Goal: Check status: Check status

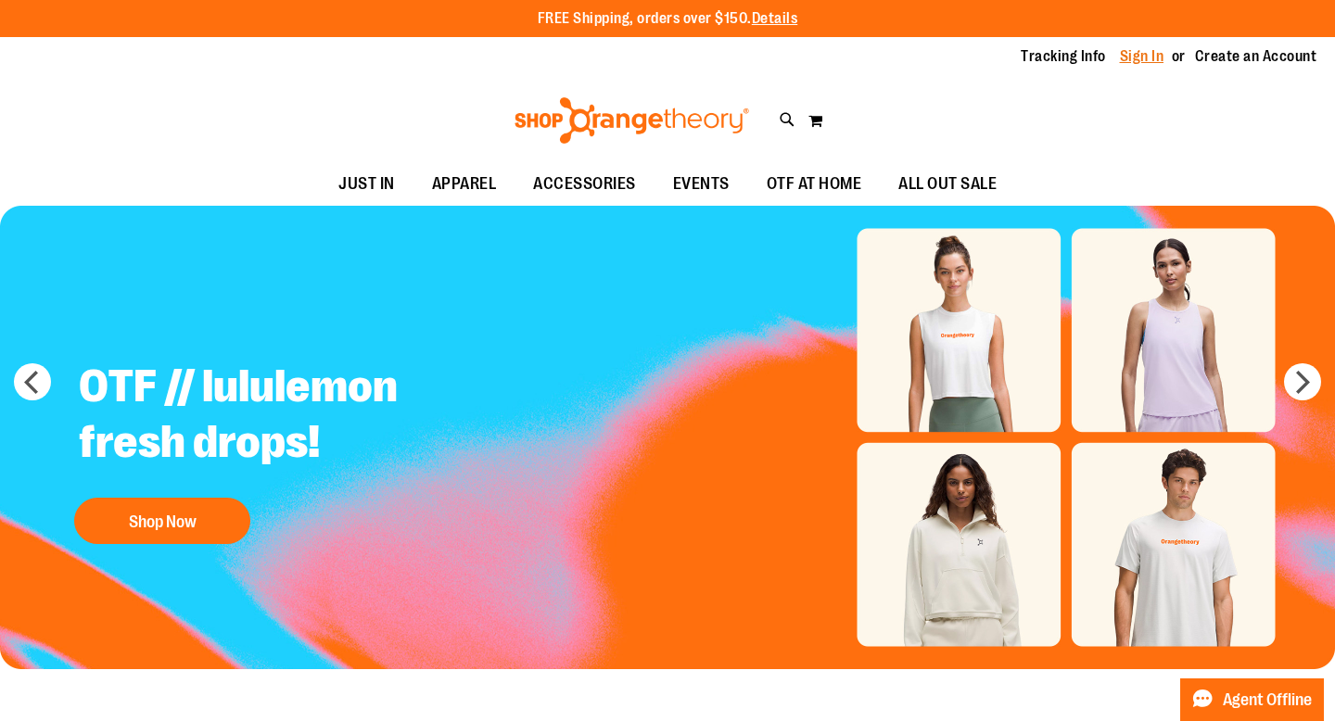
click at [1134, 62] on link "Sign In" at bounding box center [1142, 56] width 44 height 20
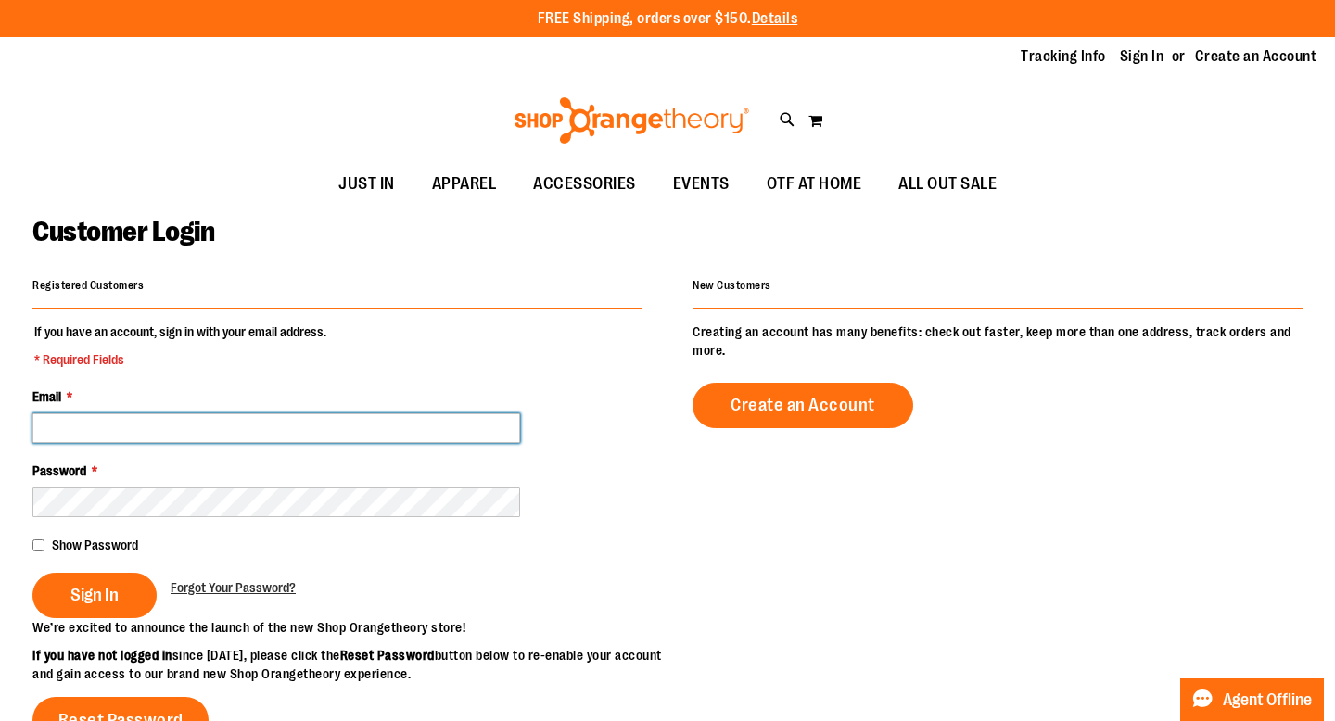
click at [236, 441] on input "Email *" at bounding box center [276, 428] width 488 height 30
type input "**********"
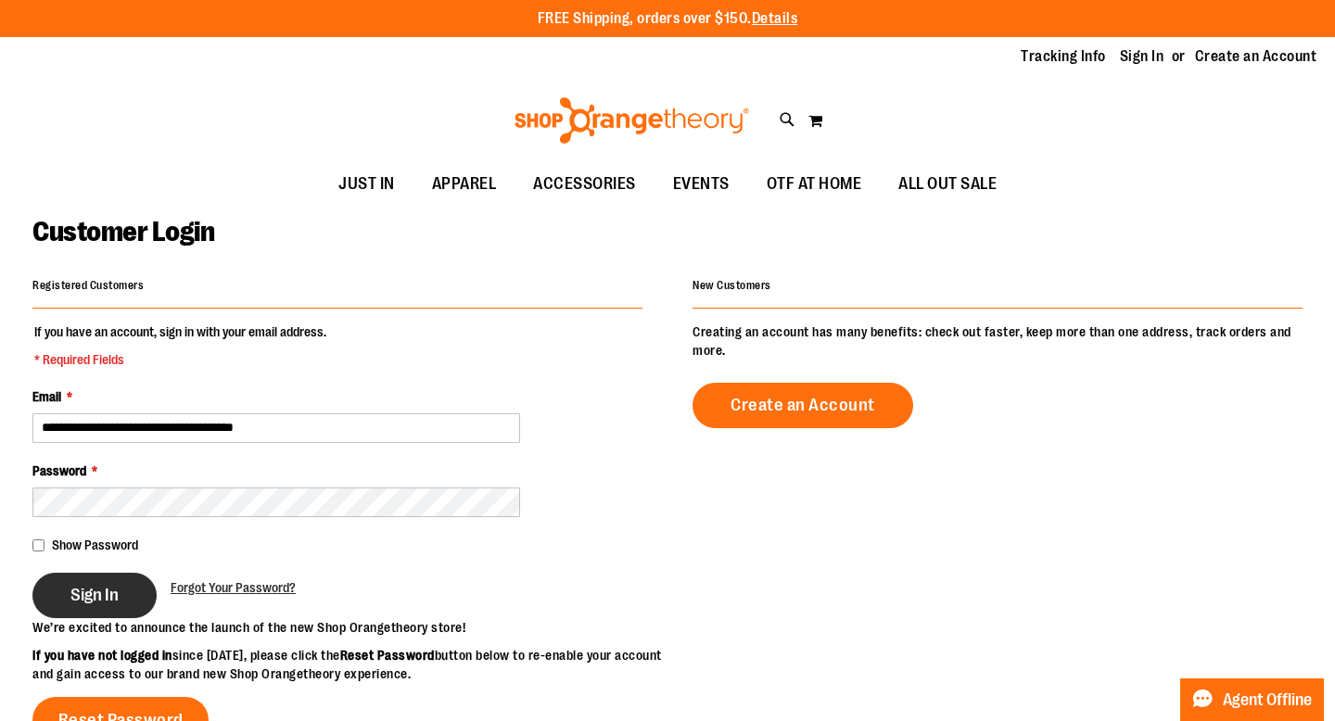
click at [99, 615] on button "Sign In" at bounding box center [94, 595] width 124 height 45
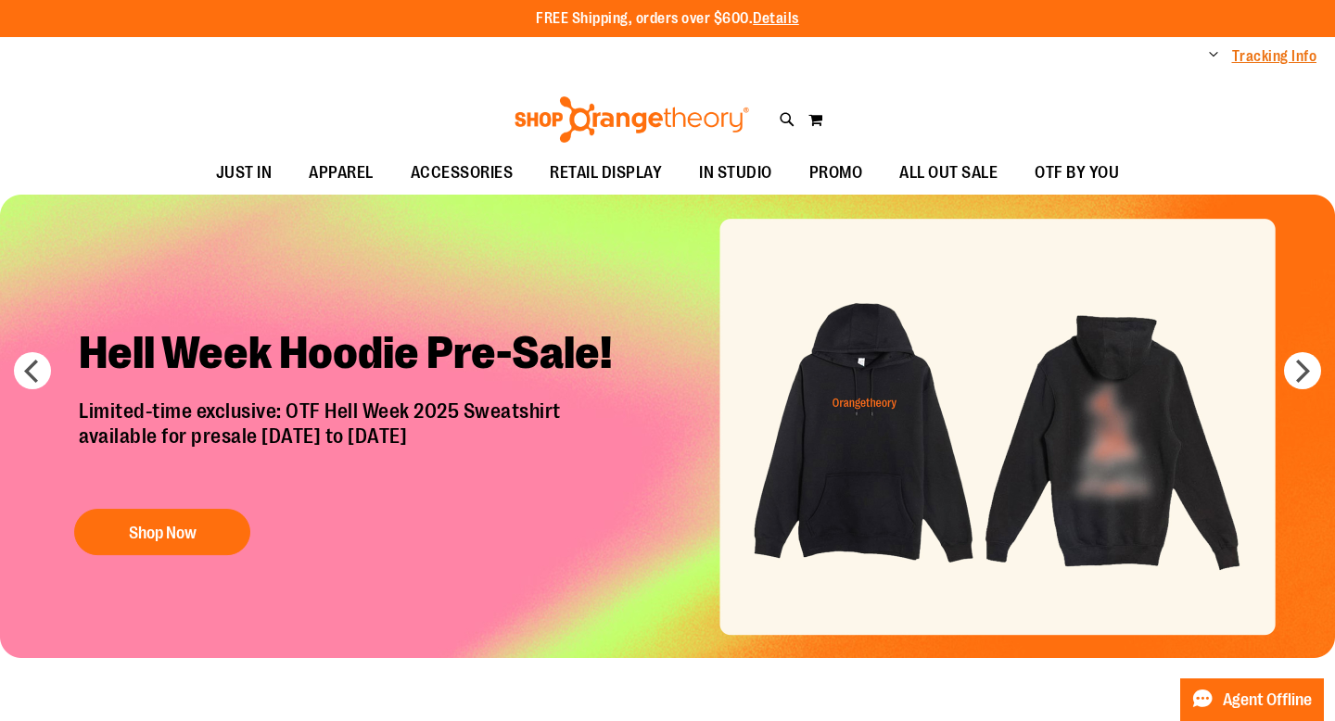
click at [1253, 49] on link "Tracking Info" at bounding box center [1274, 56] width 85 height 20
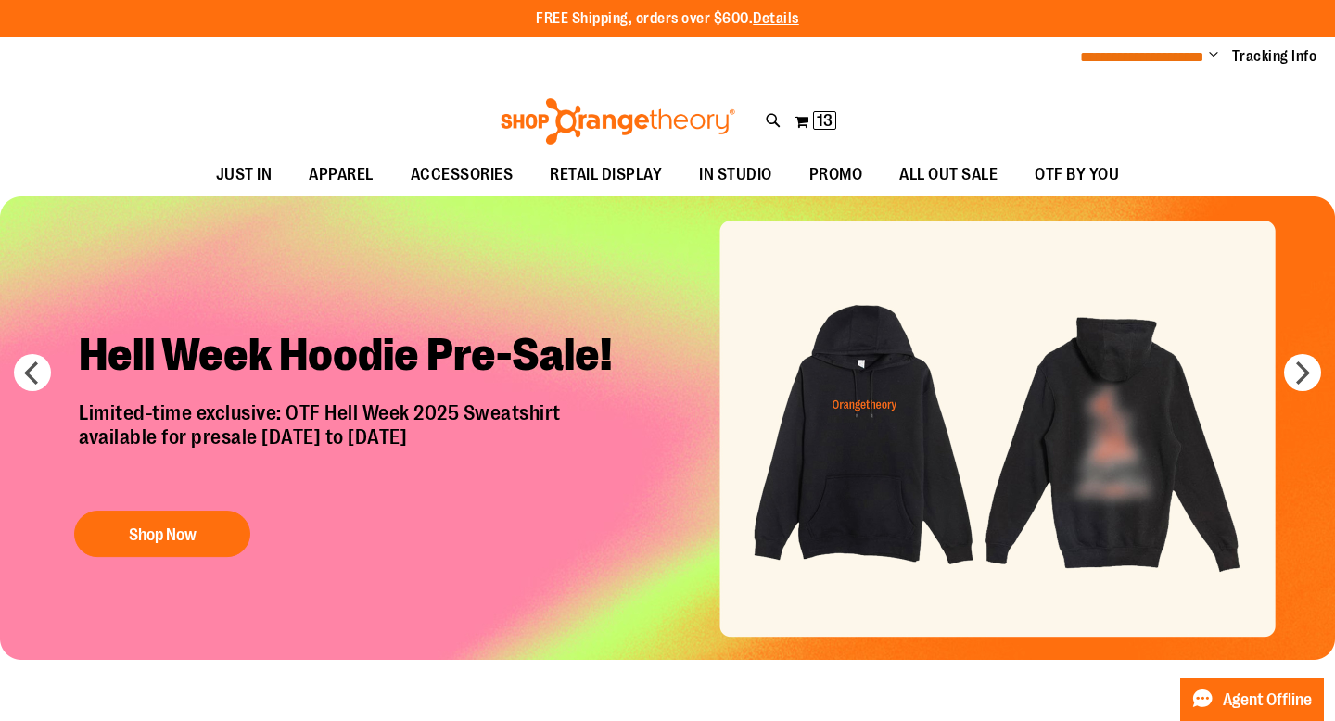
click at [1196, 52] on span "**********" at bounding box center [1142, 57] width 124 height 14
click at [1215, 62] on span "Change" at bounding box center [1213, 56] width 9 height 18
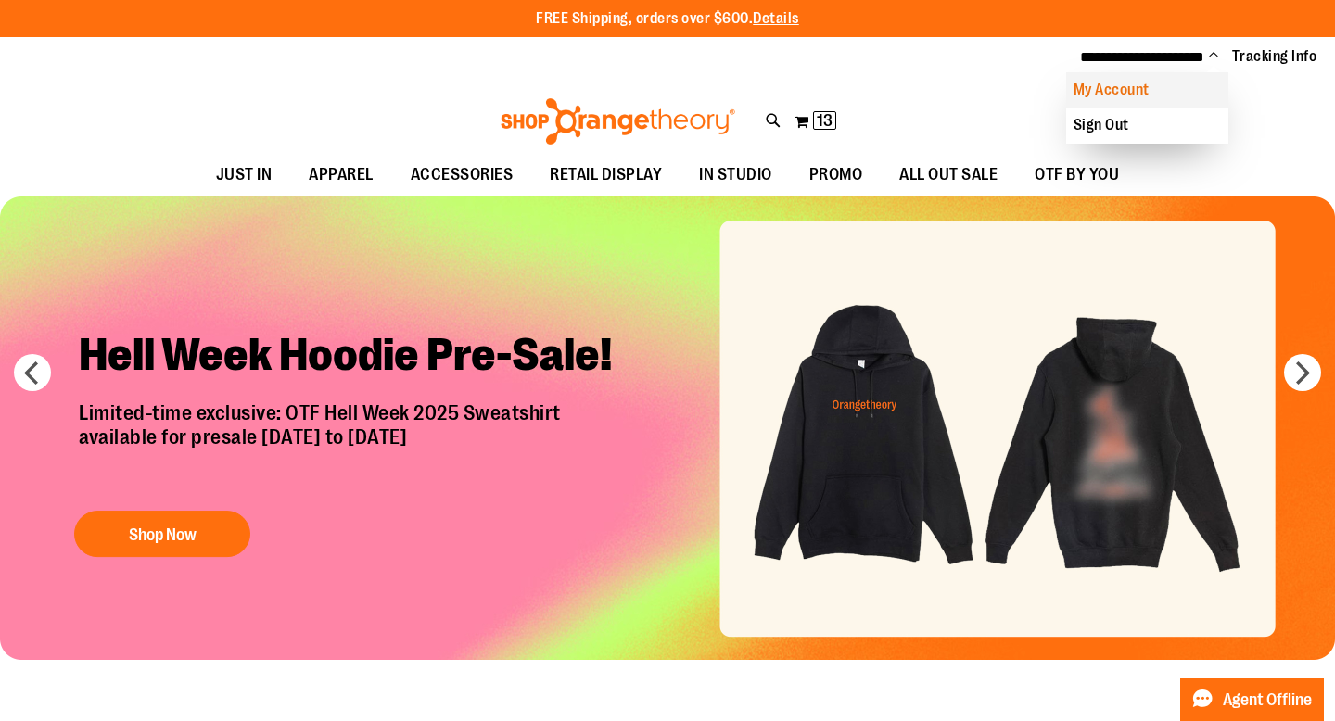
click at [1167, 90] on link "My Account" at bounding box center [1147, 89] width 162 height 35
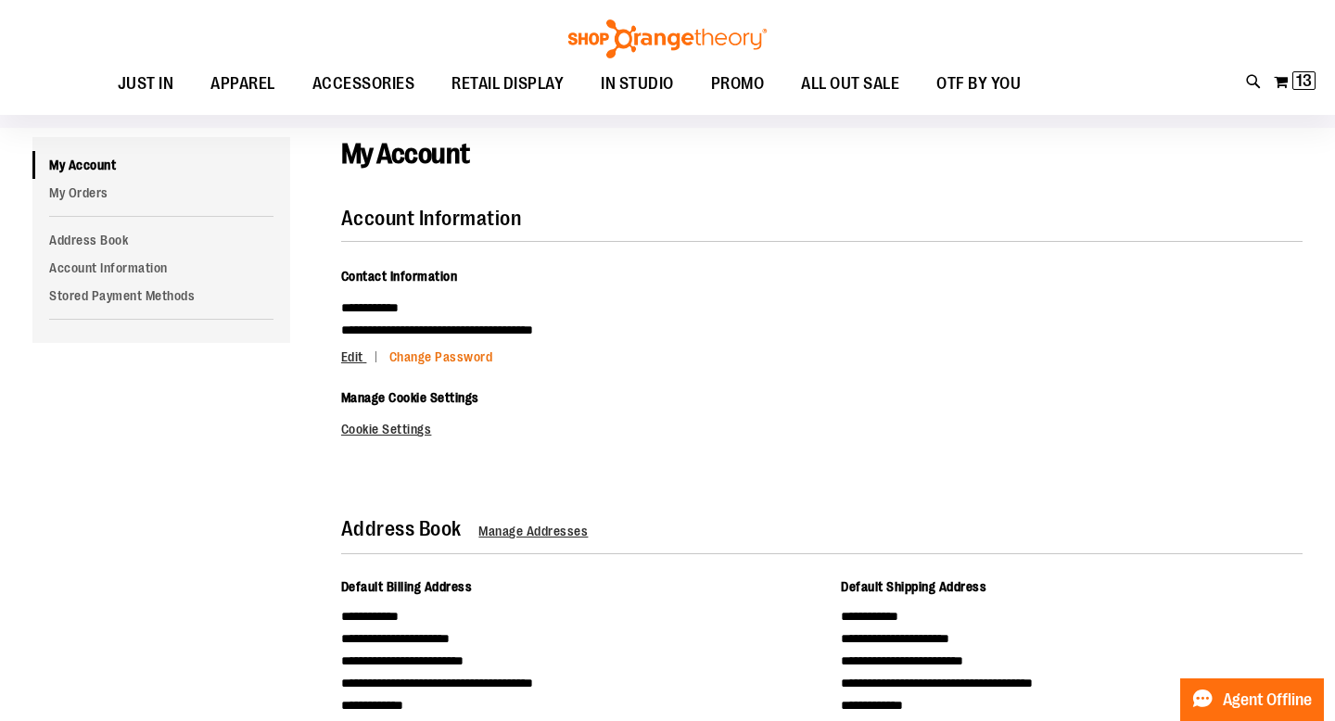
scroll to position [110, 0]
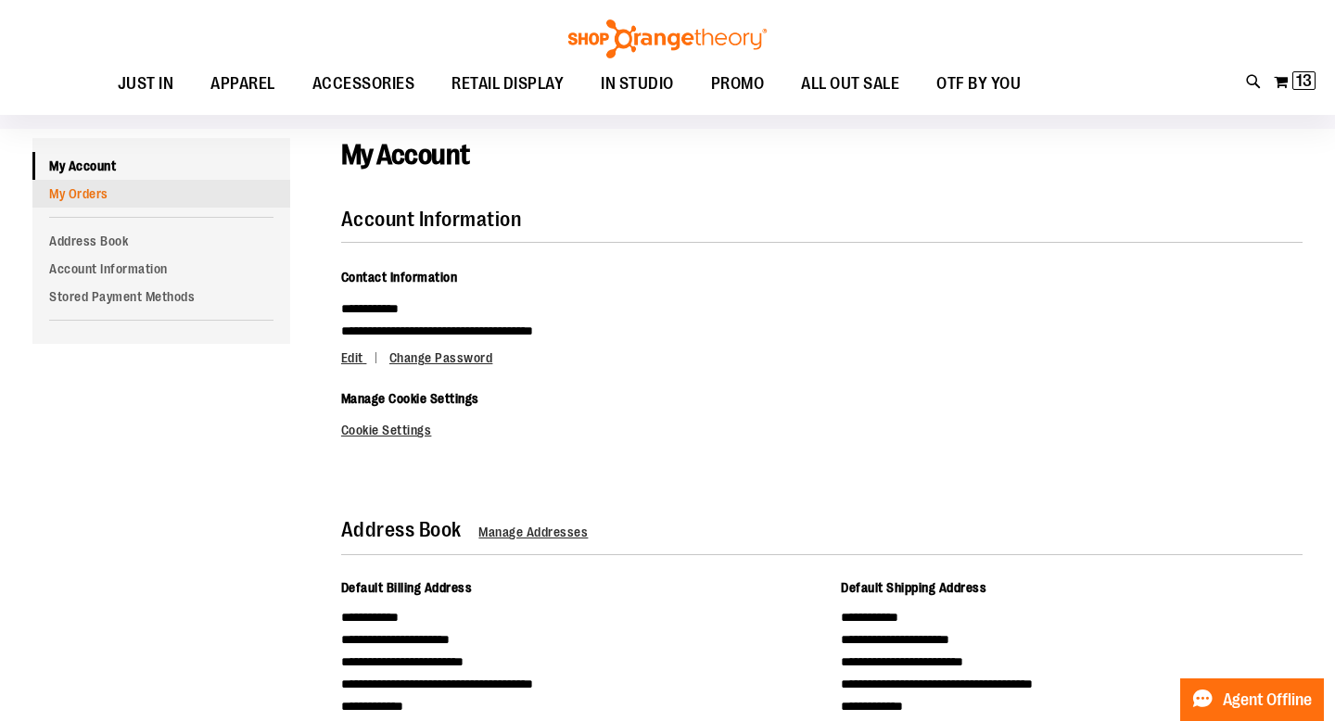
click at [188, 196] on link "My Orders" at bounding box center [161, 194] width 258 height 28
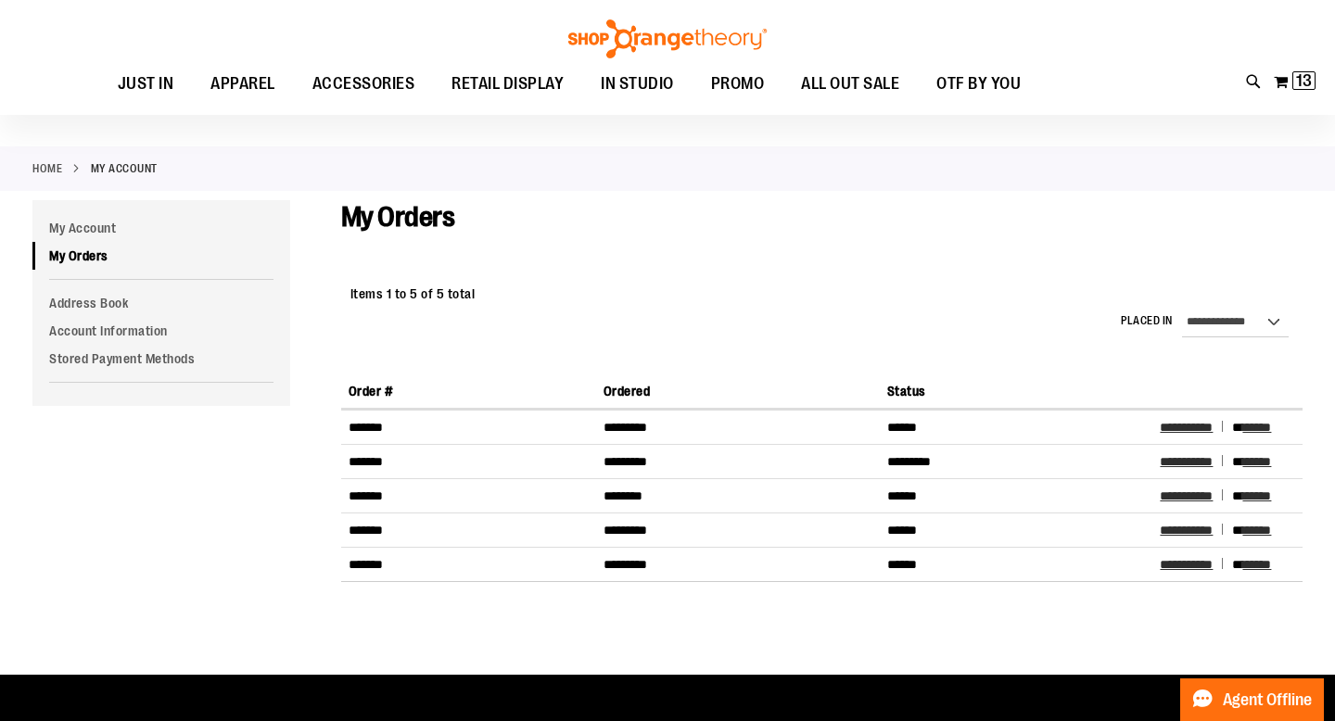
scroll to position [51, 0]
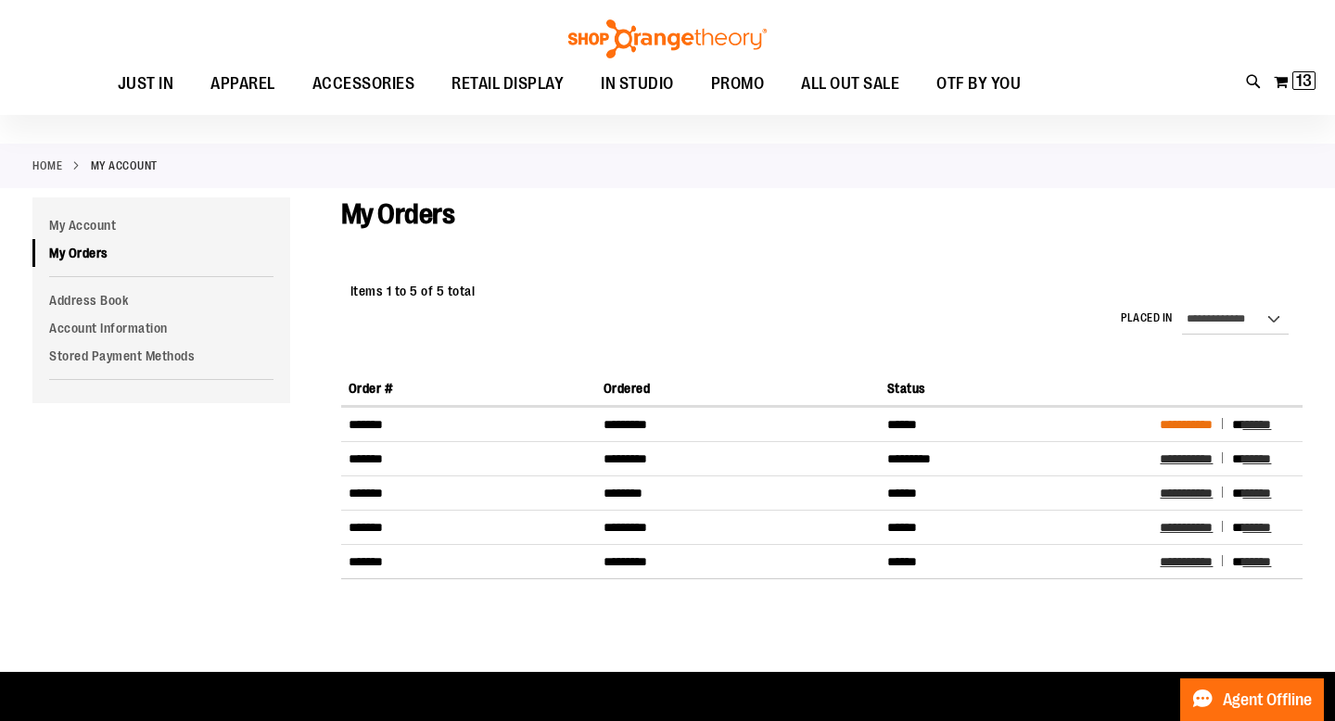
click at [1175, 421] on span "**********" at bounding box center [1185, 424] width 53 height 13
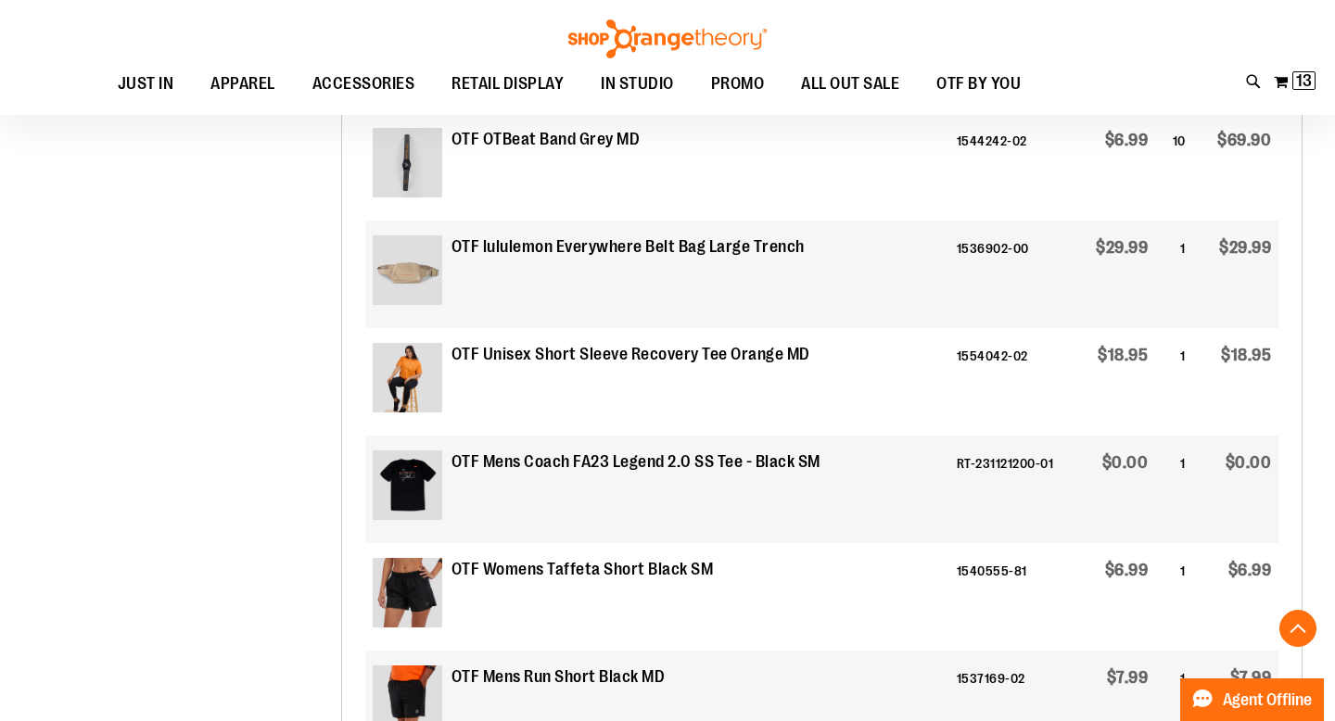
scroll to position [2068, 0]
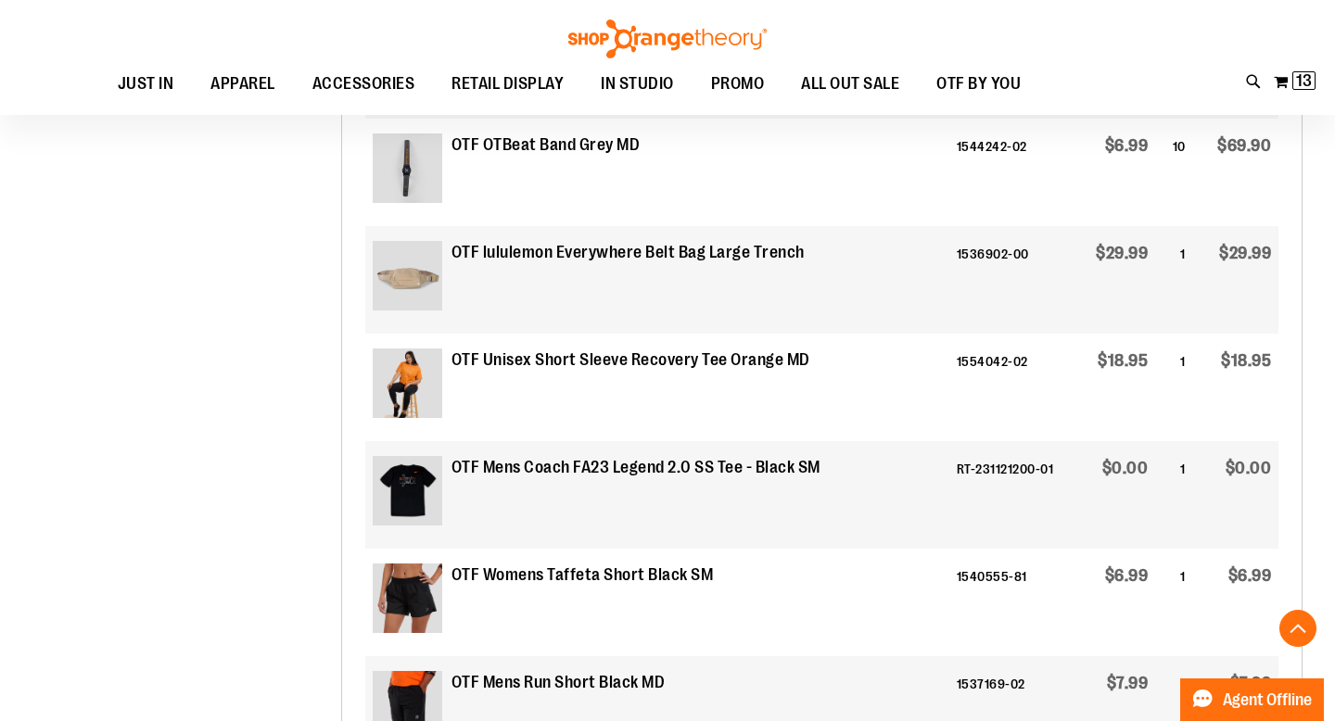
click at [643, 475] on strong "OTF Mens Coach FA23 Legend 2.0 SS Tee - Black SM" at bounding box center [635, 468] width 369 height 24
click at [1020, 568] on td "1540555-81" at bounding box center [1009, 603] width 121 height 108
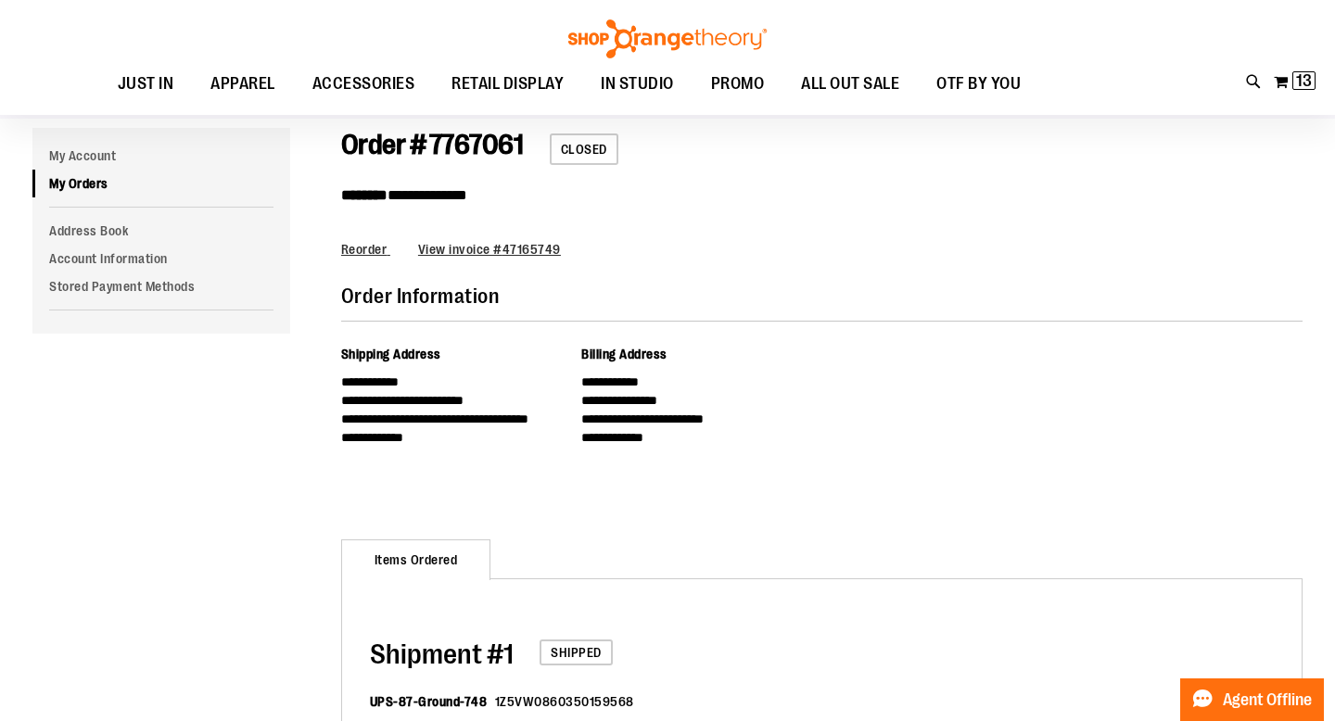
scroll to position [0, 0]
